Goal: Check status: Check status

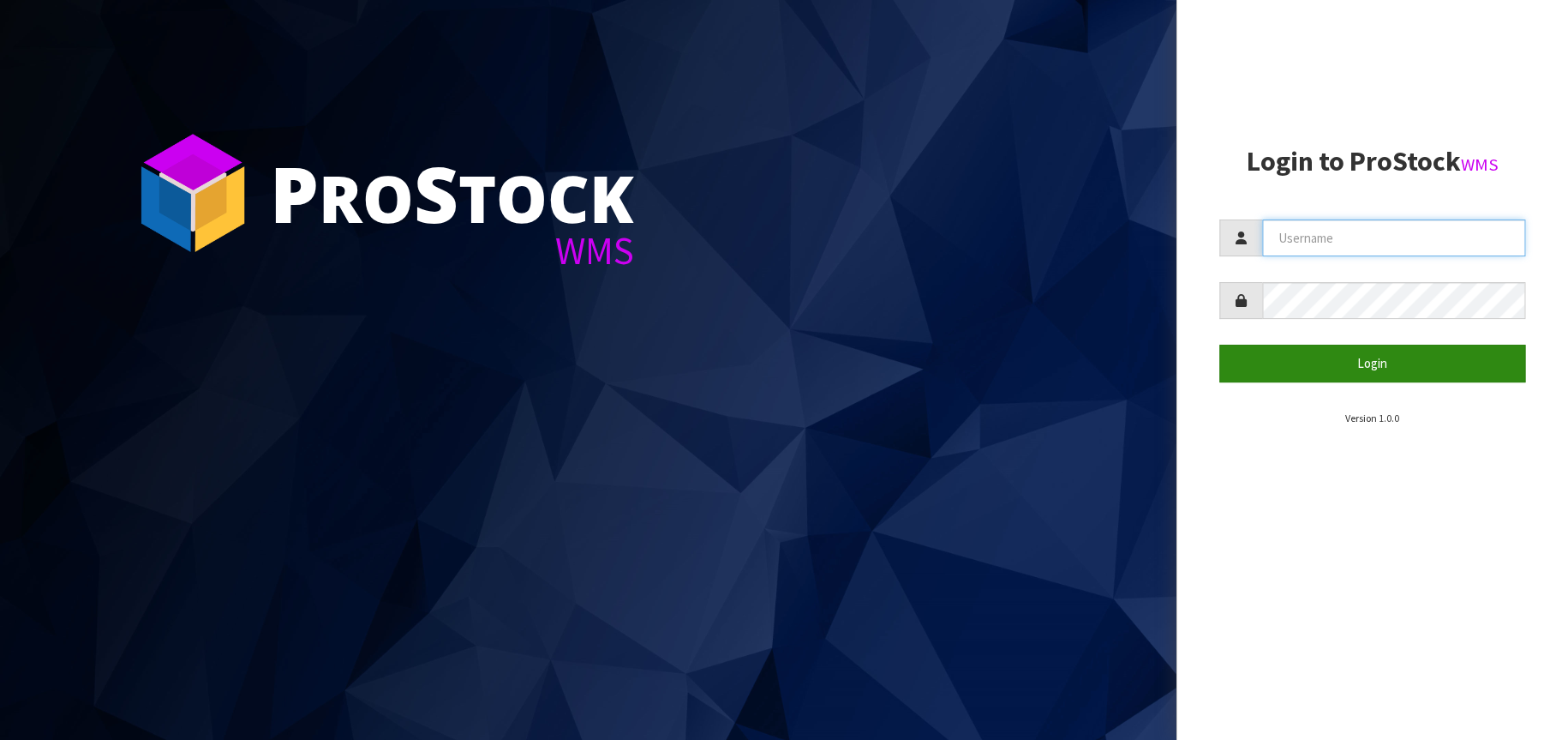
type input "[EMAIL_ADDRESS][DOMAIN_NAME]"
click at [1399, 361] on button "Login" at bounding box center [1372, 363] width 307 height 37
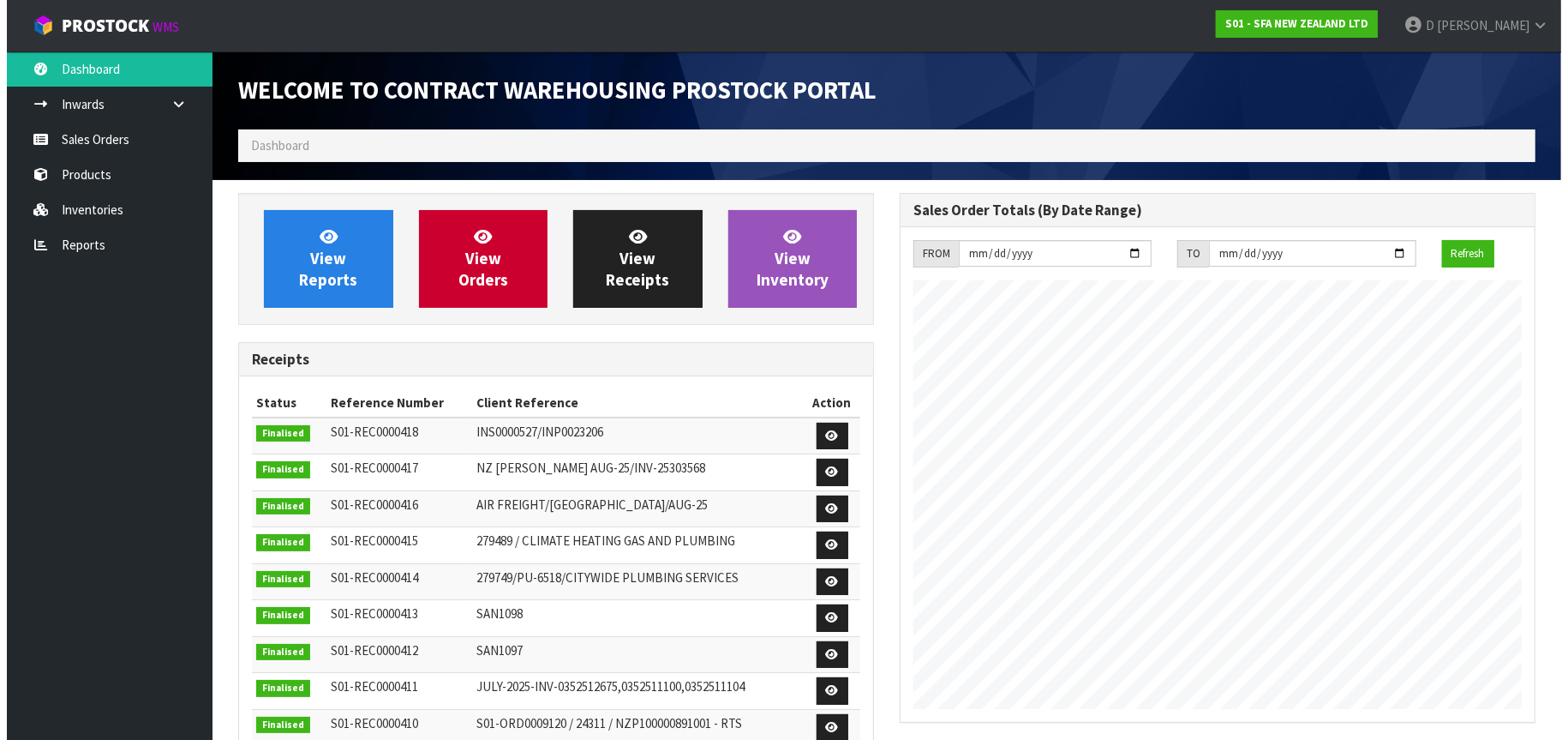
scroll to position [949, 662]
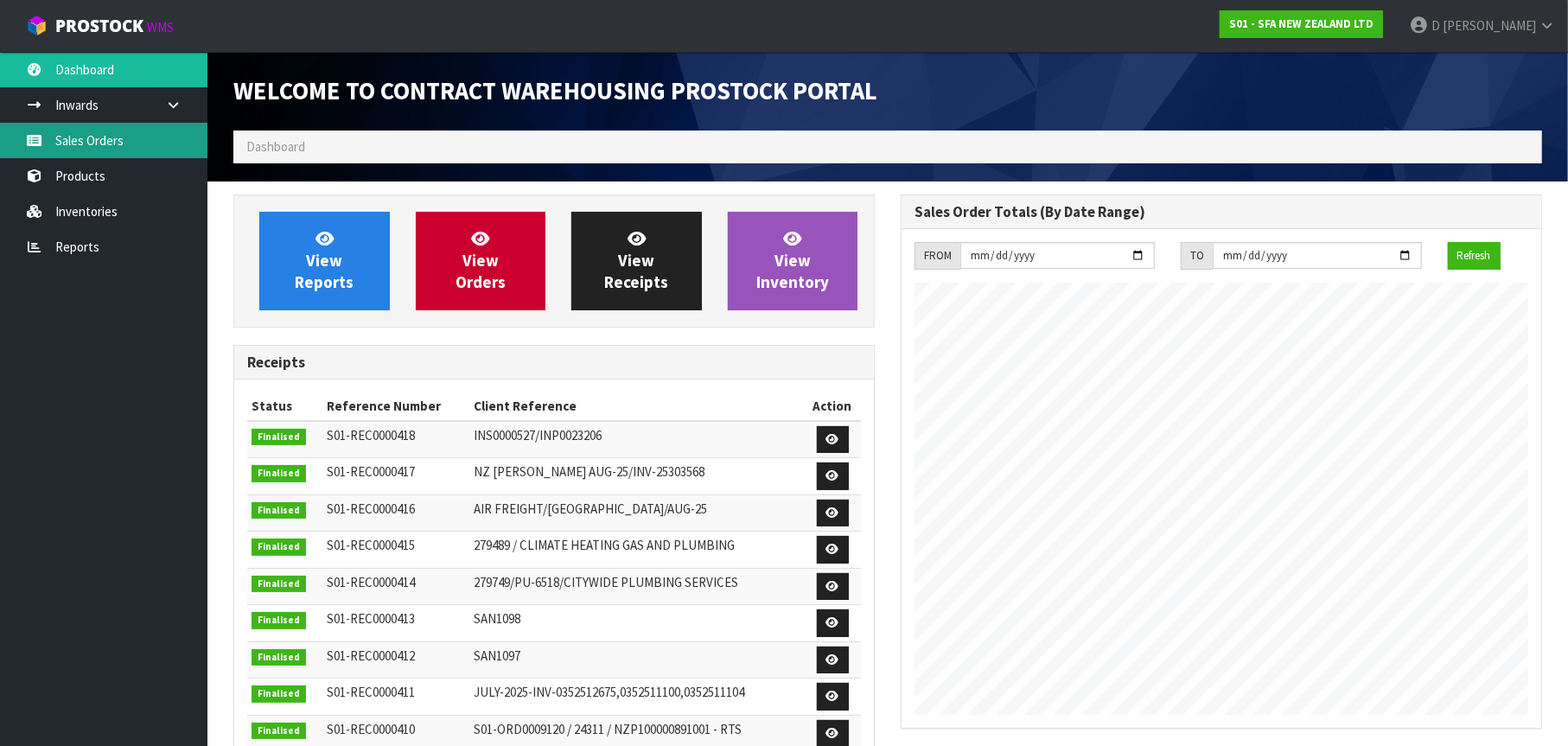
click at [139, 149] on link "Sales Orders" at bounding box center [104, 140] width 208 height 36
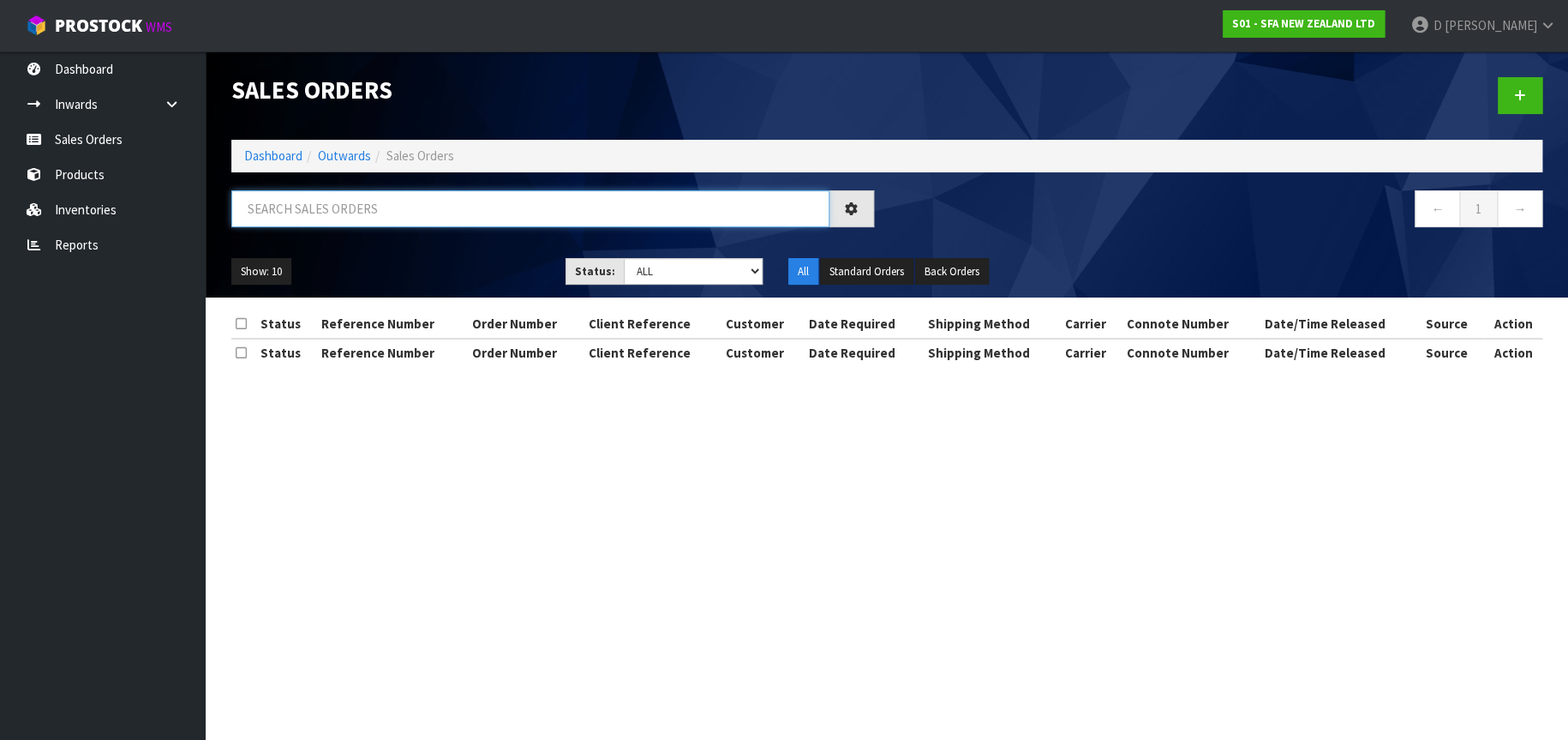
click at [284, 206] on input "text" at bounding box center [530, 209] width 598 height 37
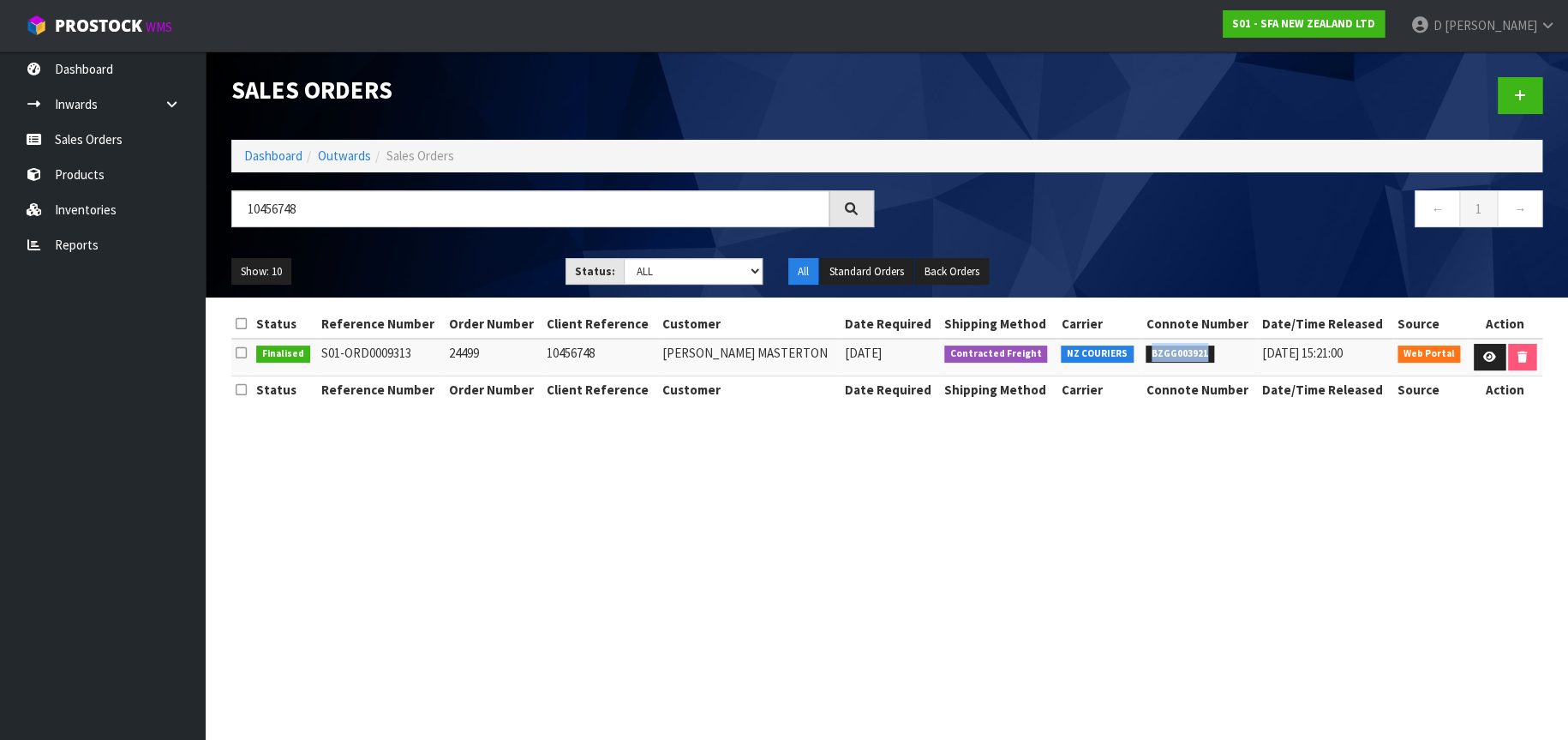
drag, startPoint x: 1204, startPoint y: 351, endPoint x: 1147, endPoint y: 356, distance: 57.2
click at [1147, 356] on span "BZGG003921" at bounding box center [1179, 354] width 68 height 17
copy span "BZGG003921"
click at [691, 34] on nav "Toggle navigation ProStock WMS S01 - SFA NEW ZEALAND LTD [PERSON_NAME] Logout" at bounding box center [784, 26] width 1568 height 52
click at [644, 32] on nav "Toggle navigation ProStock WMS S01 - SFA NEW ZEALAND LTD [PERSON_NAME] Logout" at bounding box center [784, 26] width 1568 height 52
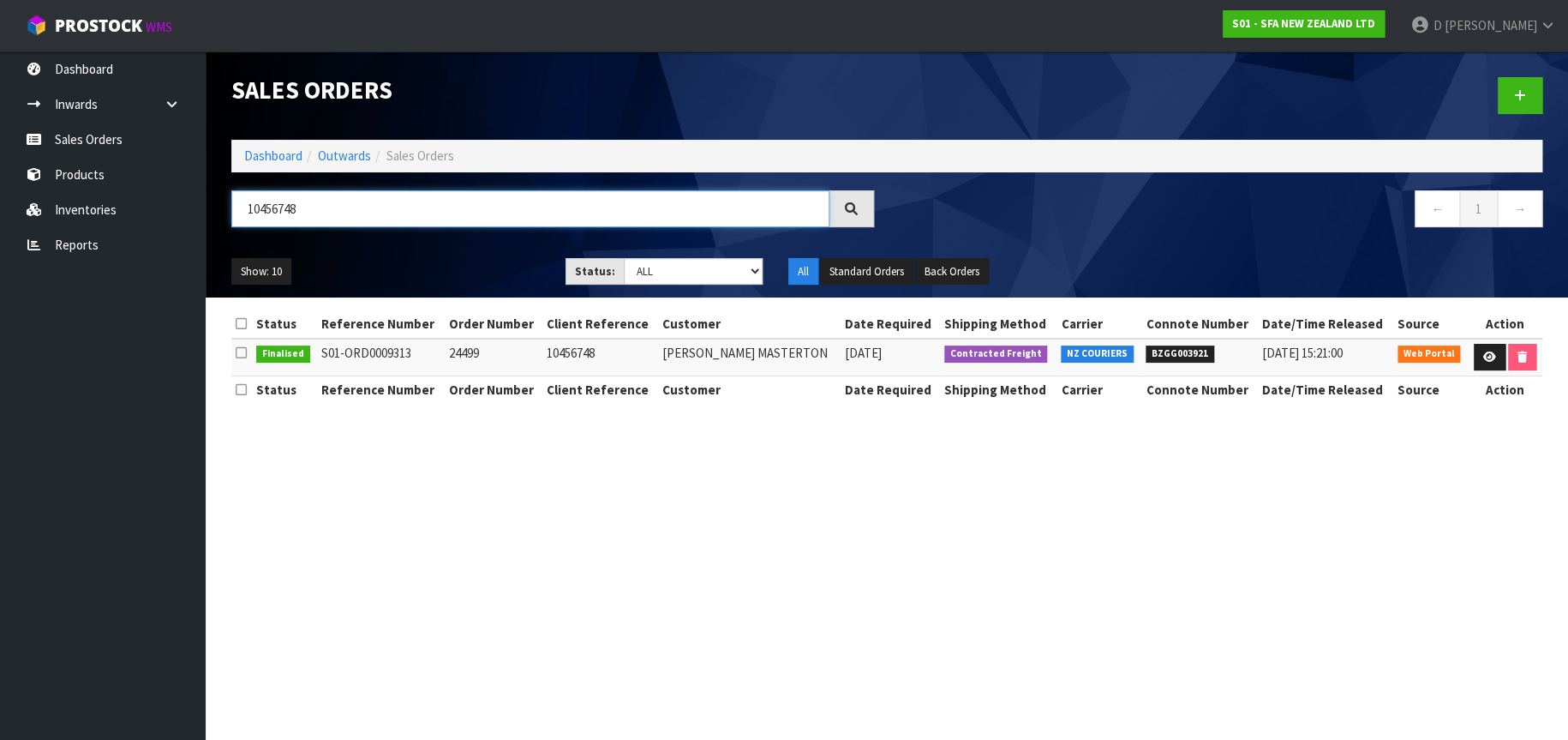
drag, startPoint x: 305, startPoint y: 212, endPoint x: 222, endPoint y: 210, distance: 83.0
click at [222, 210] on div "10456748" at bounding box center [553, 215] width 668 height 49
type input "10437432"
